Goal: Task Accomplishment & Management: Use online tool/utility

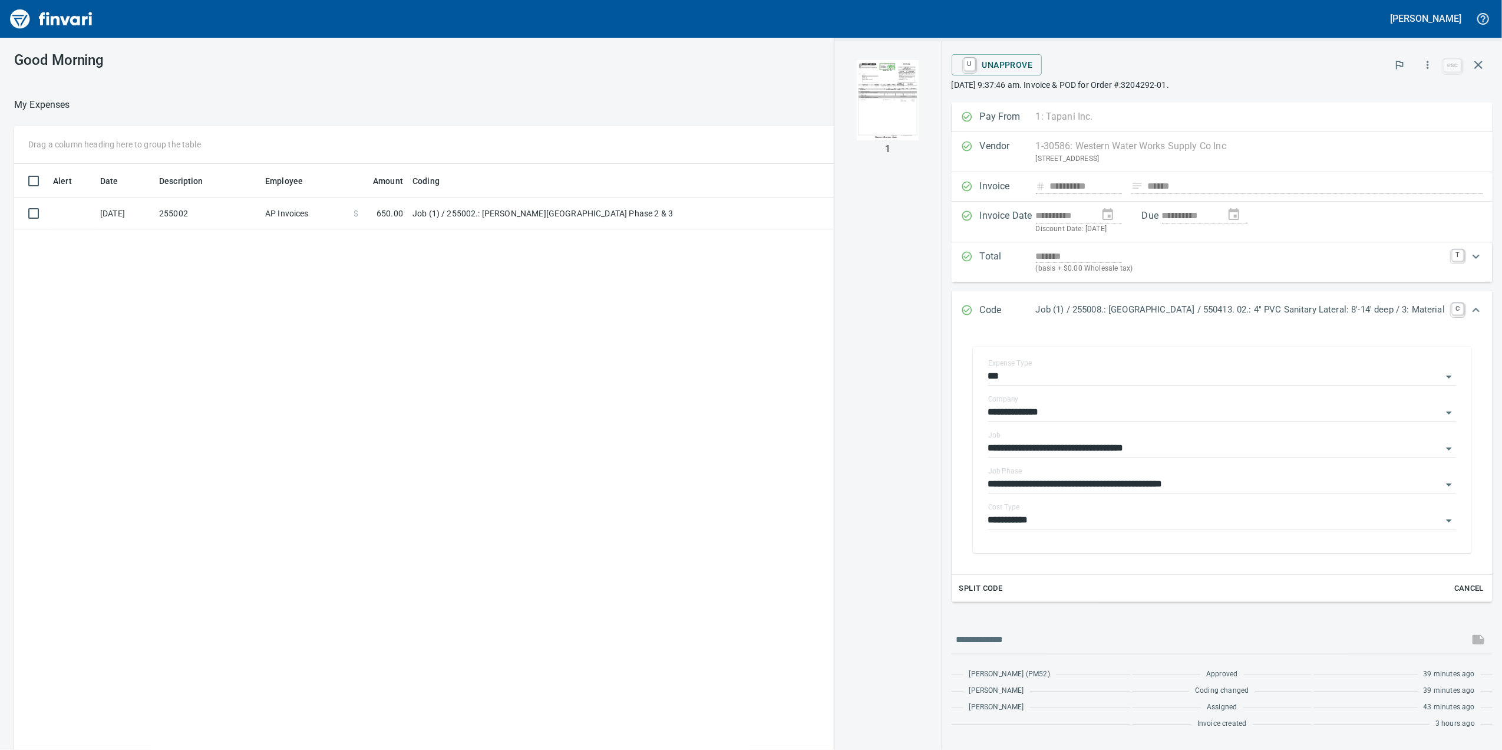
click at [562, 223] on td "Job (1) / 255002.: [PERSON_NAME][GEOGRAPHIC_DATA] Phase 2 & 3" at bounding box center [555, 213] width 295 height 31
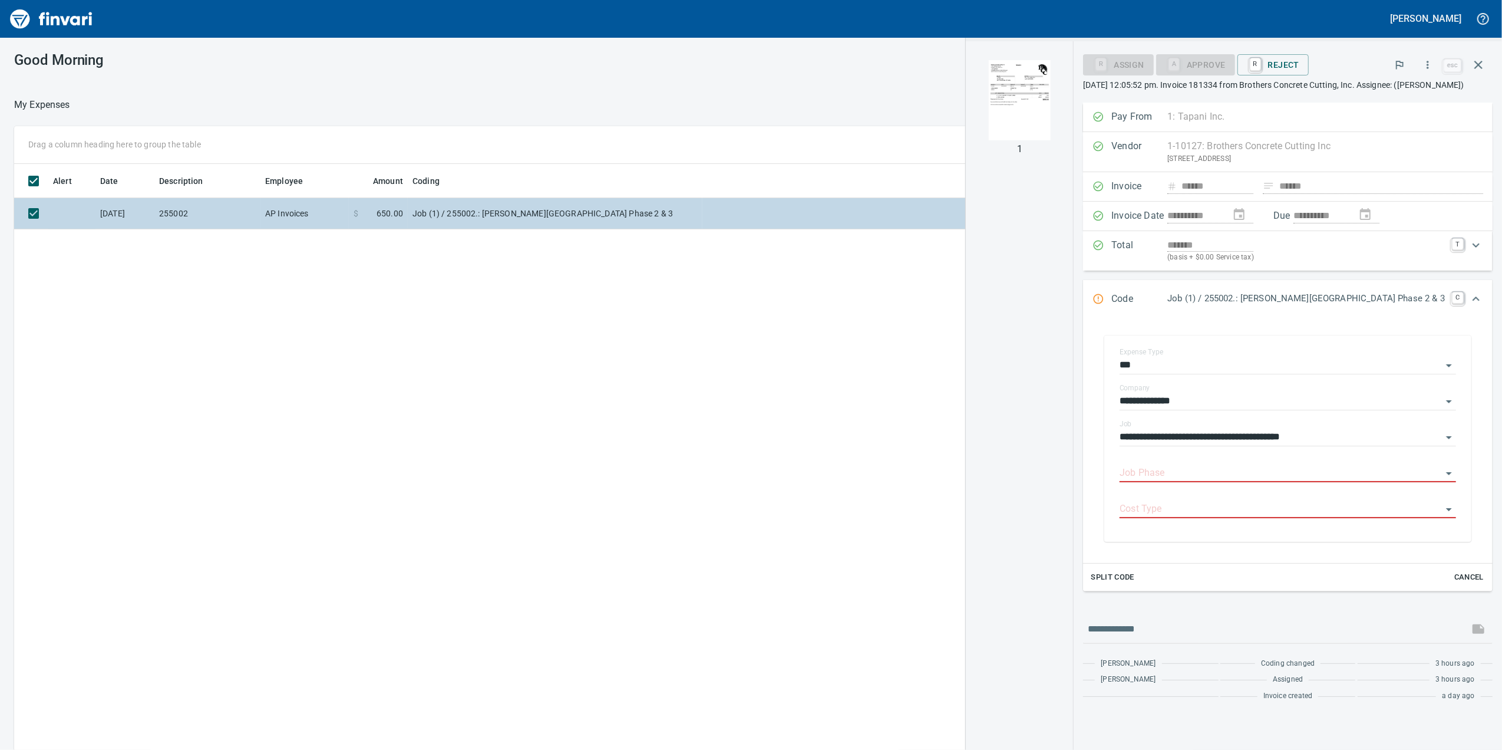
click at [566, 218] on td "Job (1) / 255002.: [PERSON_NAME][GEOGRAPHIC_DATA] Phase 2 & 3" at bounding box center [555, 213] width 295 height 31
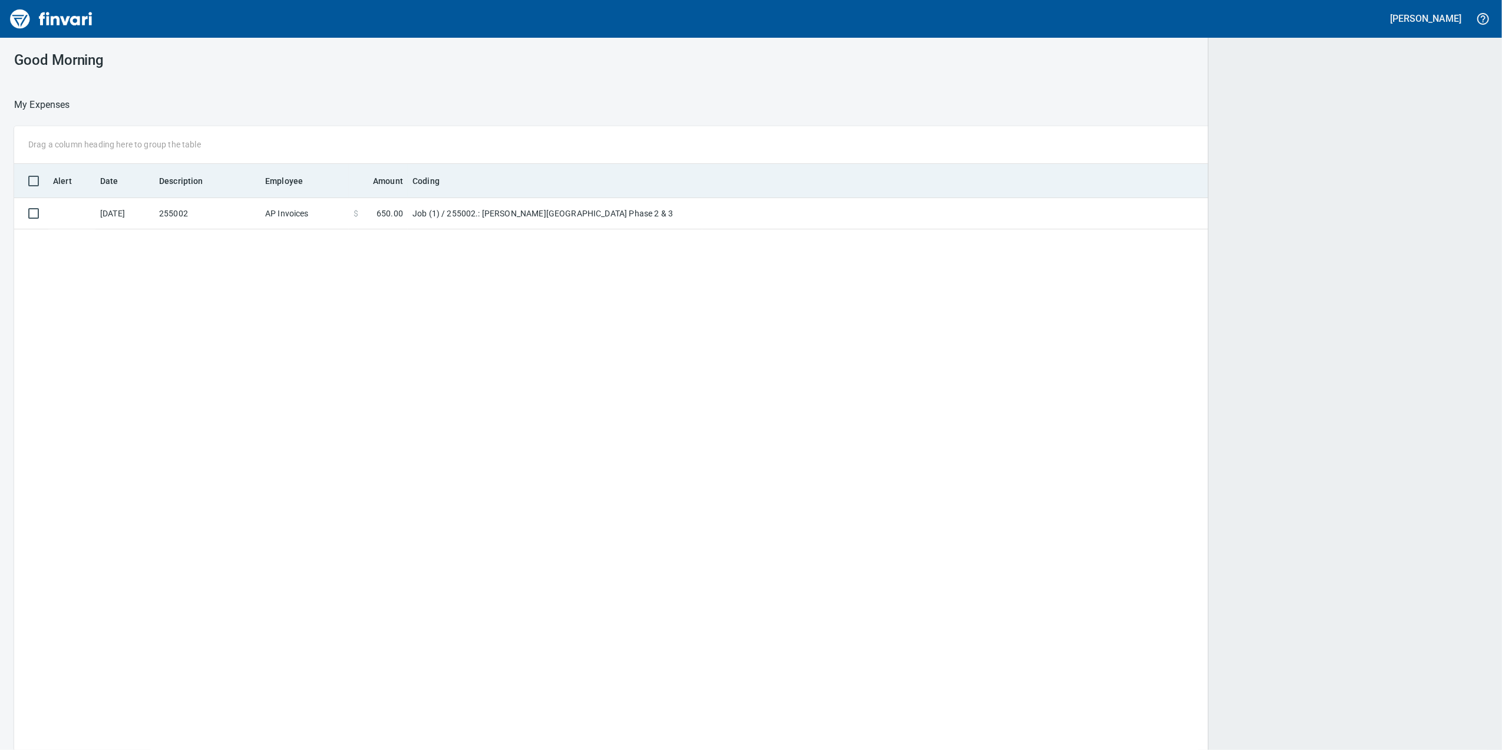
scroll to position [608, 1448]
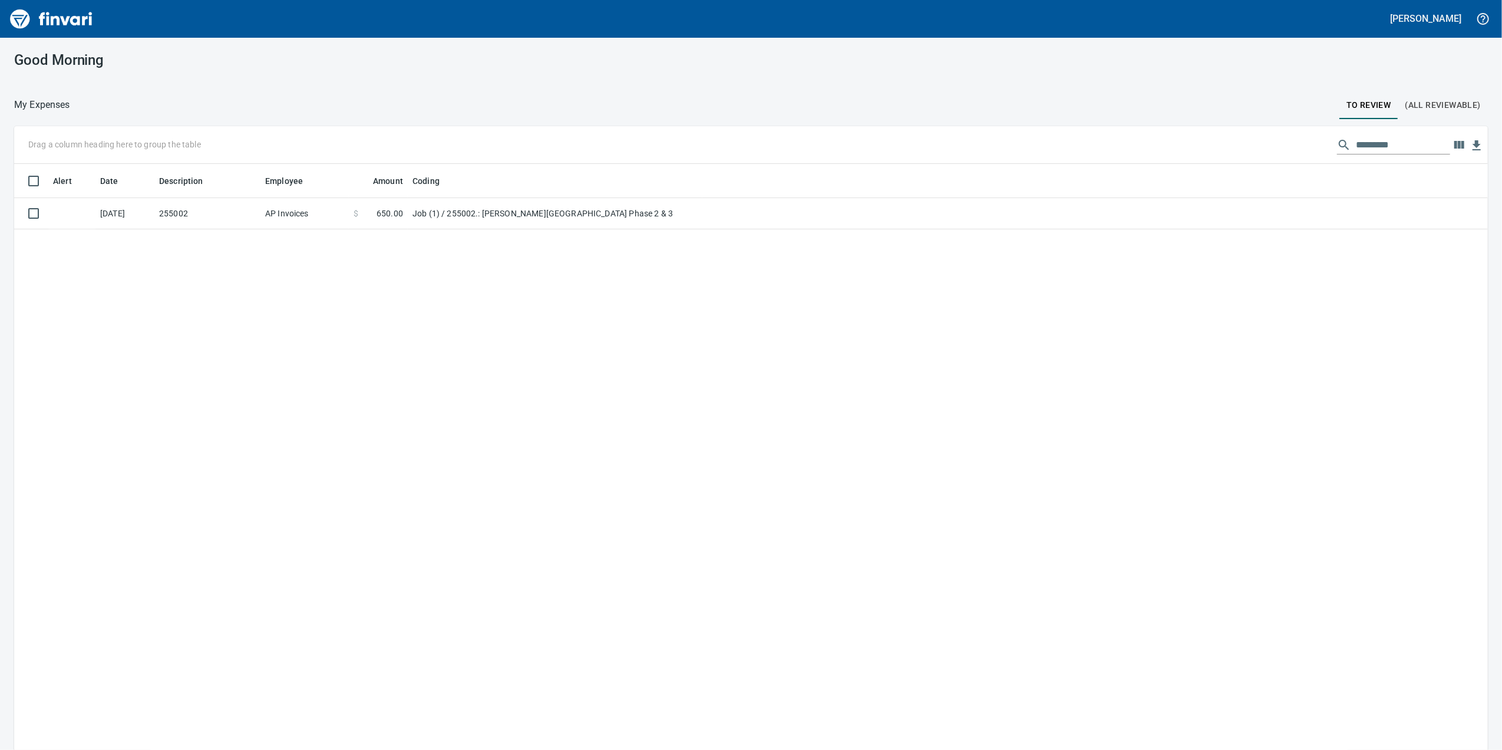
click at [677, 229] on div "Alert Date Description Employee Amount Coding [DATE] 255002 AP Invoices $ 650.0…" at bounding box center [751, 474] width 1474 height 620
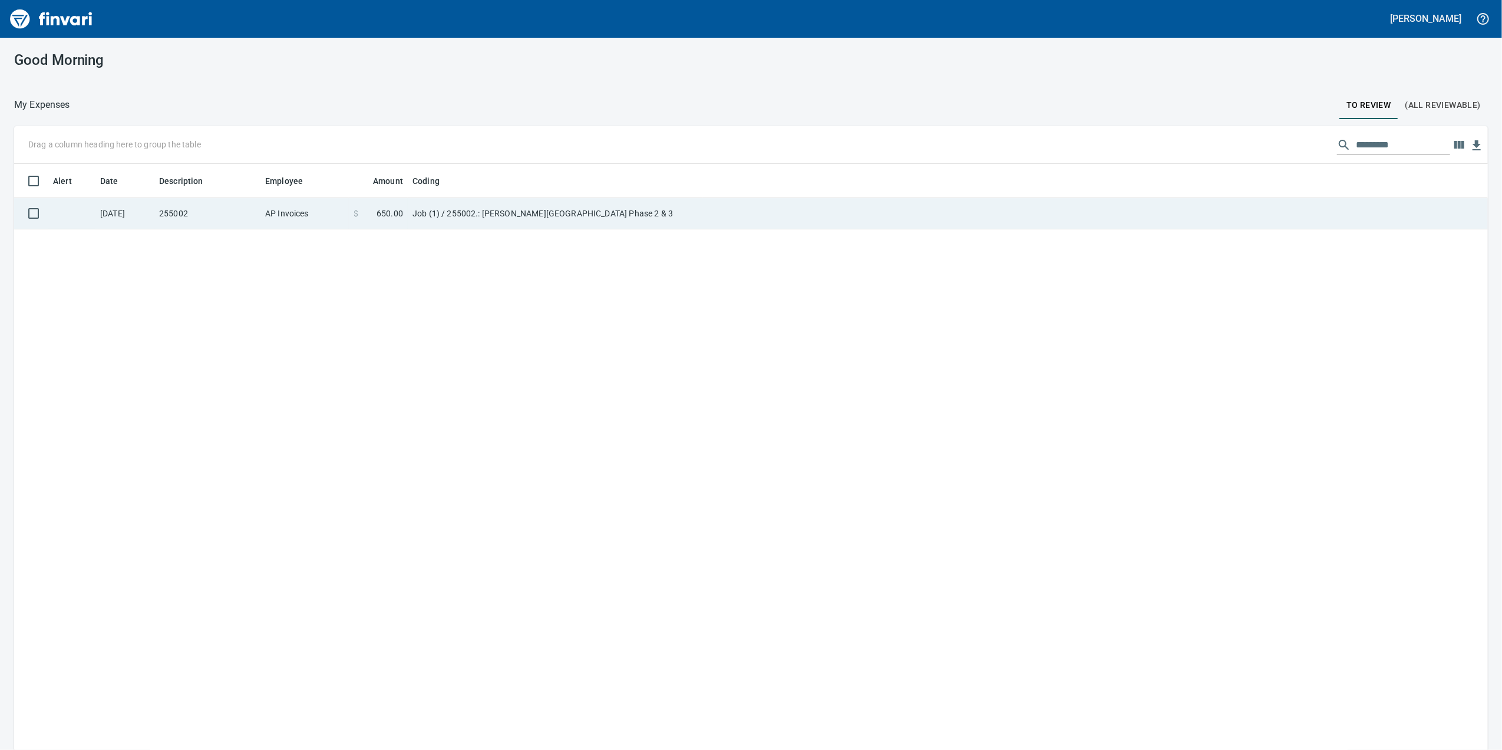
click at [677, 215] on td "Job (1) / 255002.: [PERSON_NAME][GEOGRAPHIC_DATA] Phase 2 & 3" at bounding box center [555, 213] width 295 height 31
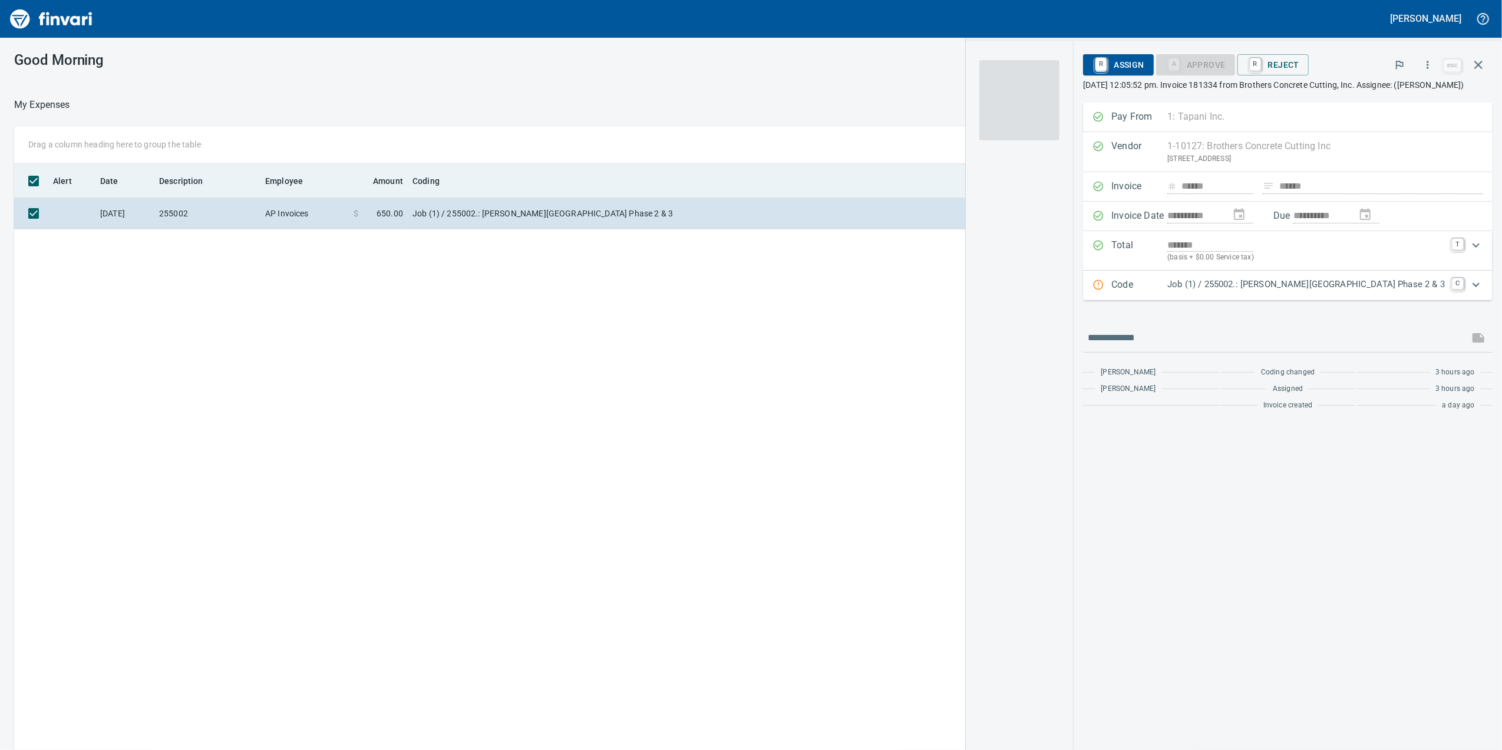
scroll to position [608, 1156]
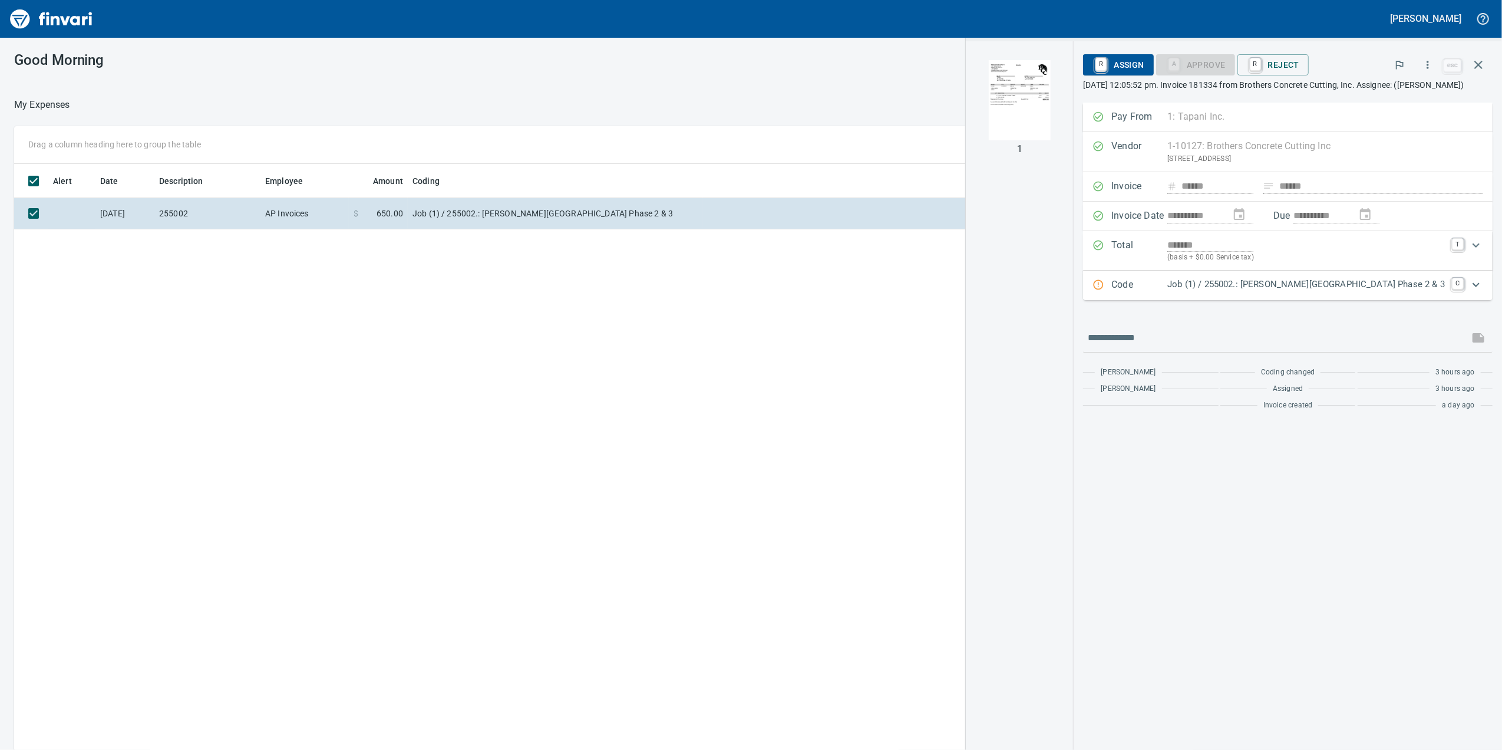
click at [1060, 105] on img "button" at bounding box center [1020, 100] width 80 height 80
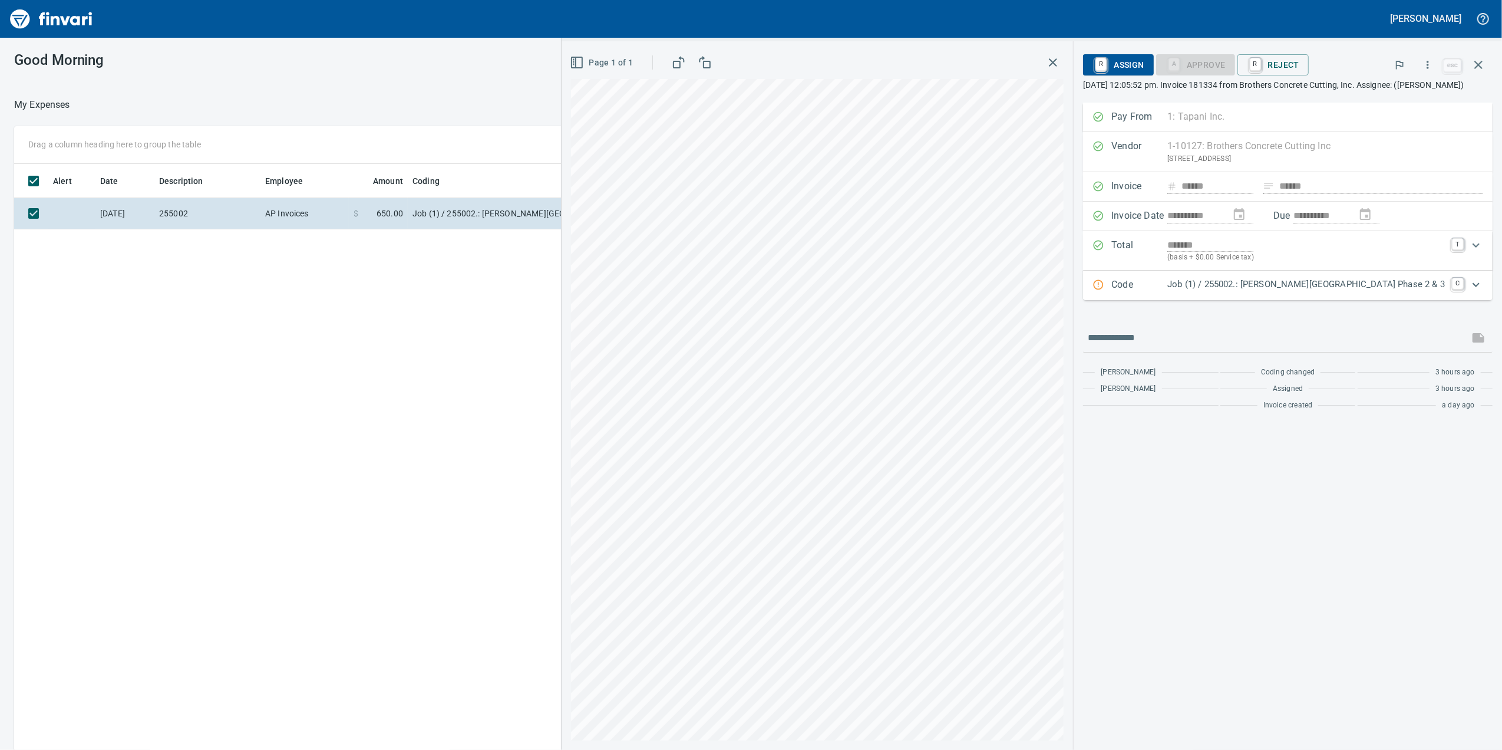
click at [1165, 340] on div at bounding box center [1288, 338] width 410 height 28
click at [1304, 300] on div "Code Job (1) / 255002.: [PERSON_NAME][GEOGRAPHIC_DATA] Phase 2 & 3 C" at bounding box center [1288, 285] width 410 height 29
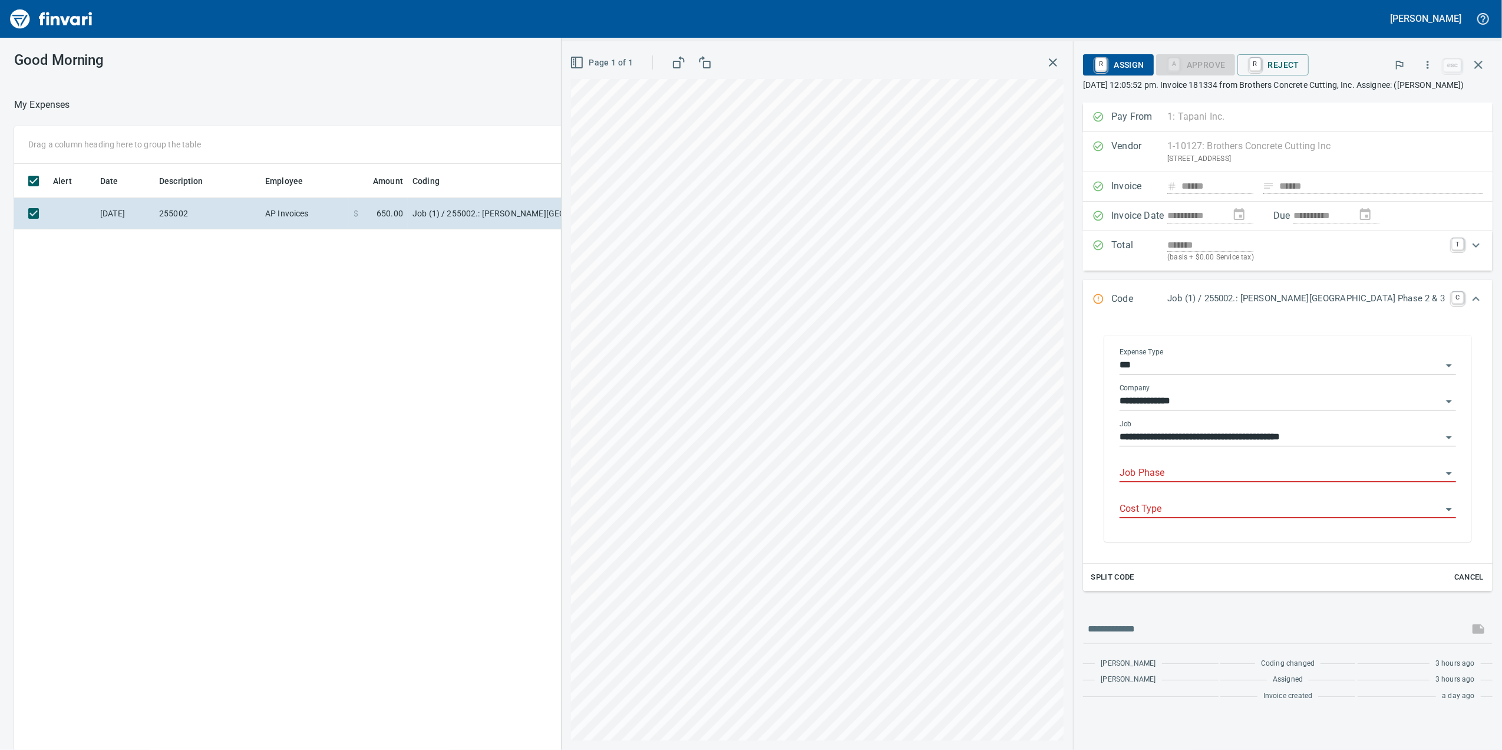
click at [1230, 482] on input "Job Phase" at bounding box center [1281, 473] width 322 height 17
click at [896, 73] on div "Page 1 of 1" at bounding box center [817, 63] width 493 height 24
click at [1064, 59] on button "button" at bounding box center [1053, 62] width 21 height 21
